Goal: Task Accomplishment & Management: Manage account settings

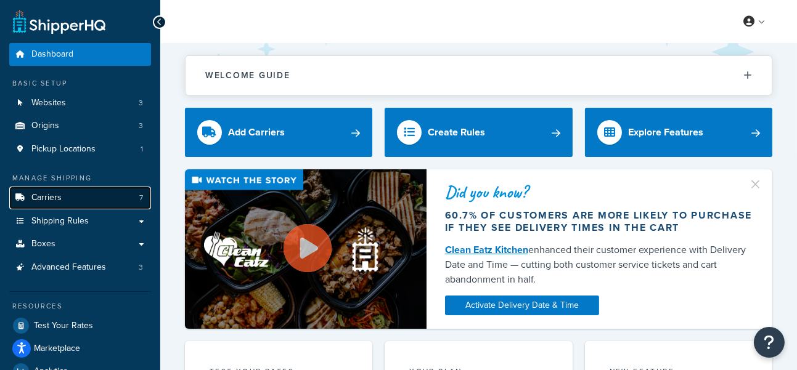
click at [88, 201] on link "Carriers 7" at bounding box center [80, 198] width 142 height 23
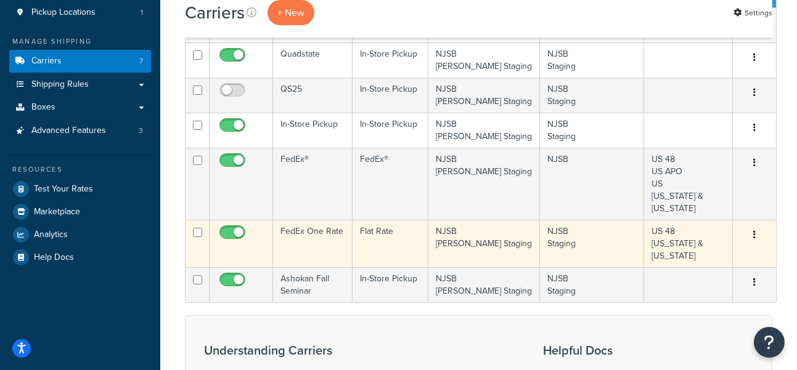
scroll to position [68, 0]
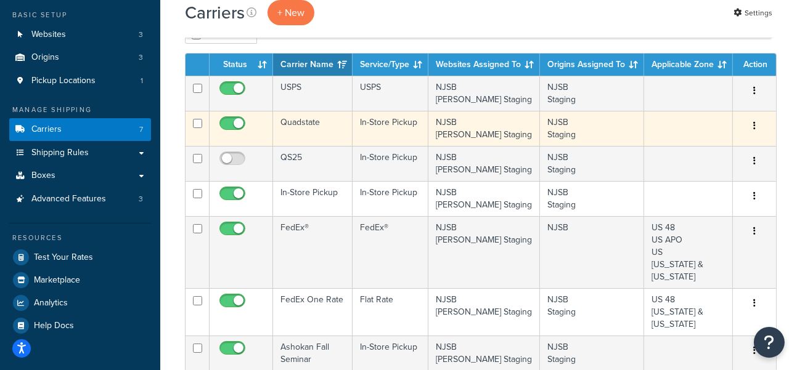
click at [310, 122] on td "Quadstate" at bounding box center [312, 128] width 79 height 35
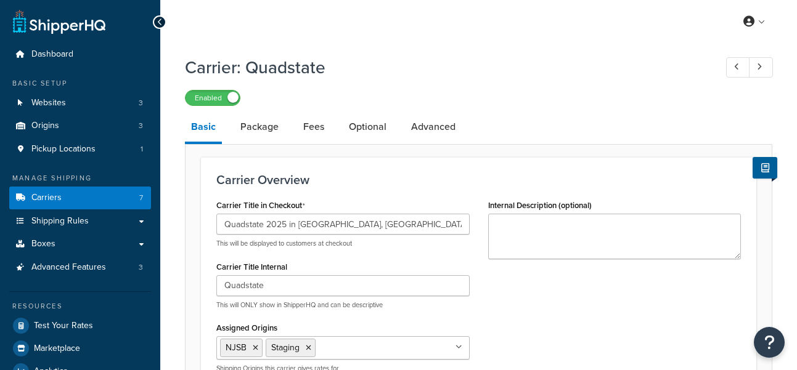
select select "pickup"
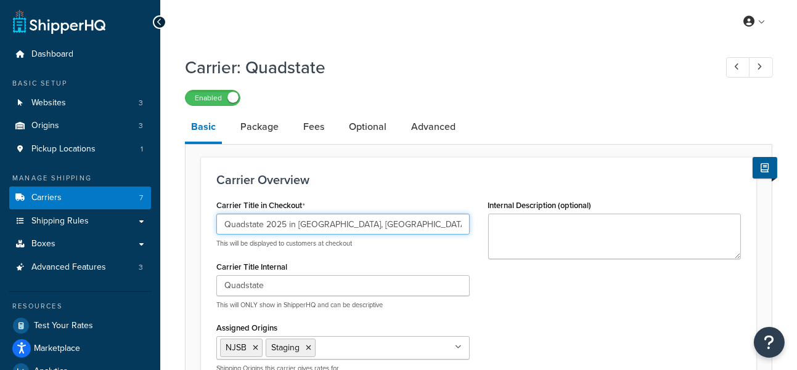
click at [364, 230] on input "Quadstate 2025 in [GEOGRAPHIC_DATA], [GEOGRAPHIC_DATA]" at bounding box center [342, 224] width 253 height 21
drag, startPoint x: 263, startPoint y: 225, endPoint x: 221, endPoint y: 228, distance: 42.0
click at [221, 228] on input "Quadstate 2025 in [GEOGRAPHIC_DATA], [GEOGRAPHIC_DATA]" at bounding box center [342, 224] width 253 height 21
type input "Catskill Mountain Makers Camp 2025 in [GEOGRAPHIC_DATA], [GEOGRAPHIC_DATA]"
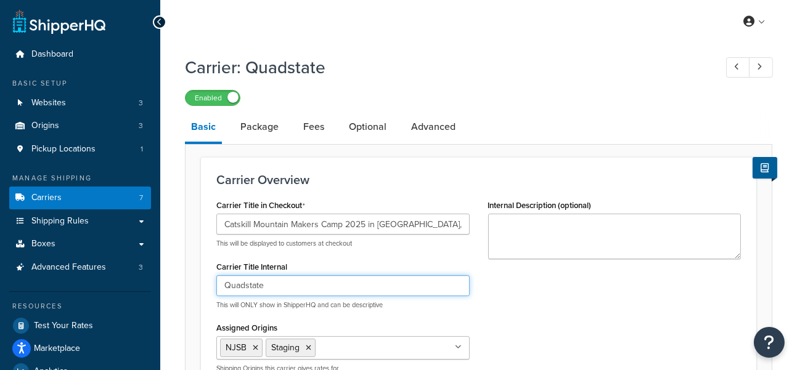
drag, startPoint x: 275, startPoint y: 285, endPoint x: 221, endPoint y: 285, distance: 53.6
click at [221, 285] on input "Quadstate" at bounding box center [342, 285] width 253 height 21
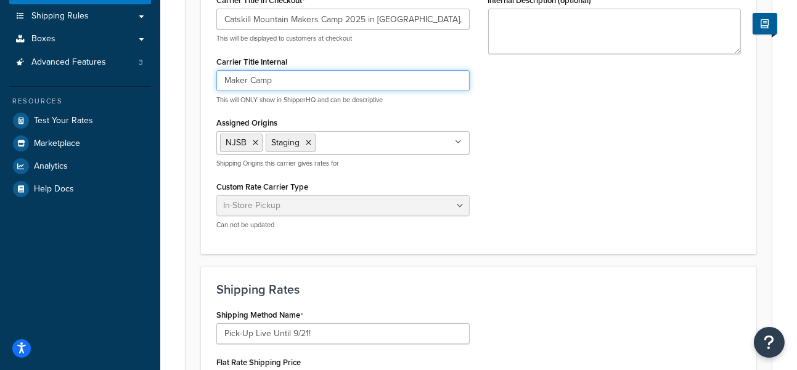
scroll to position [342, 0]
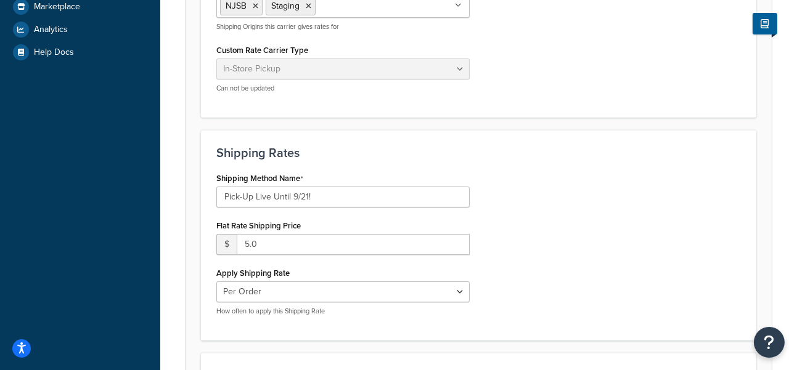
type input "Maker Camp"
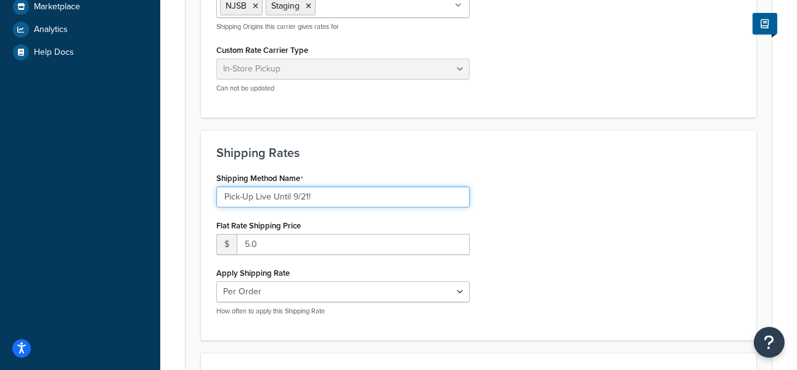
click at [307, 196] on input "Pick-Up Live Until 9/21!" at bounding box center [342, 197] width 253 height 21
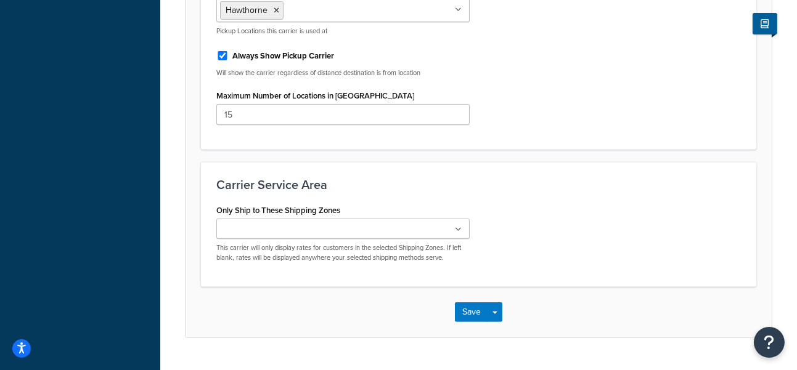
scroll to position [778, 0]
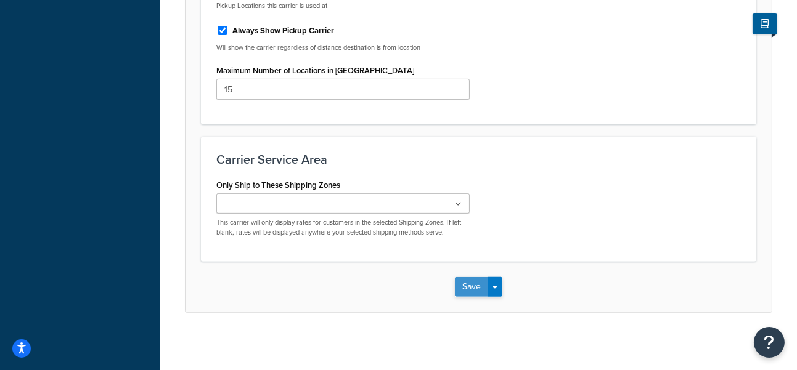
type input "Pick-Up Live Until 10/5!"
click at [479, 283] on button "Save" at bounding box center [471, 287] width 33 height 20
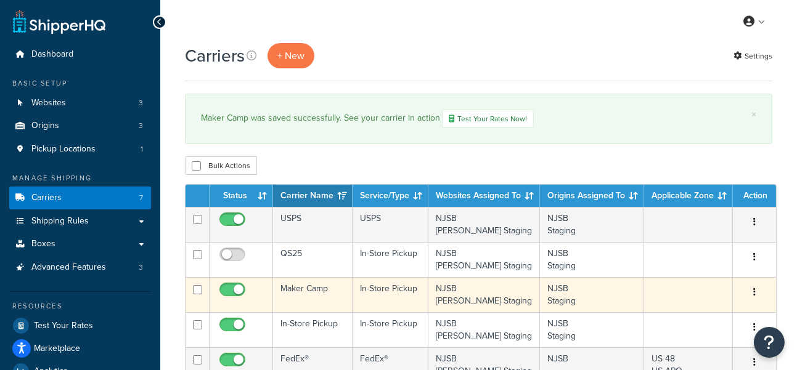
scroll to position [137, 0]
